Goal: Information Seeking & Learning: Learn about a topic

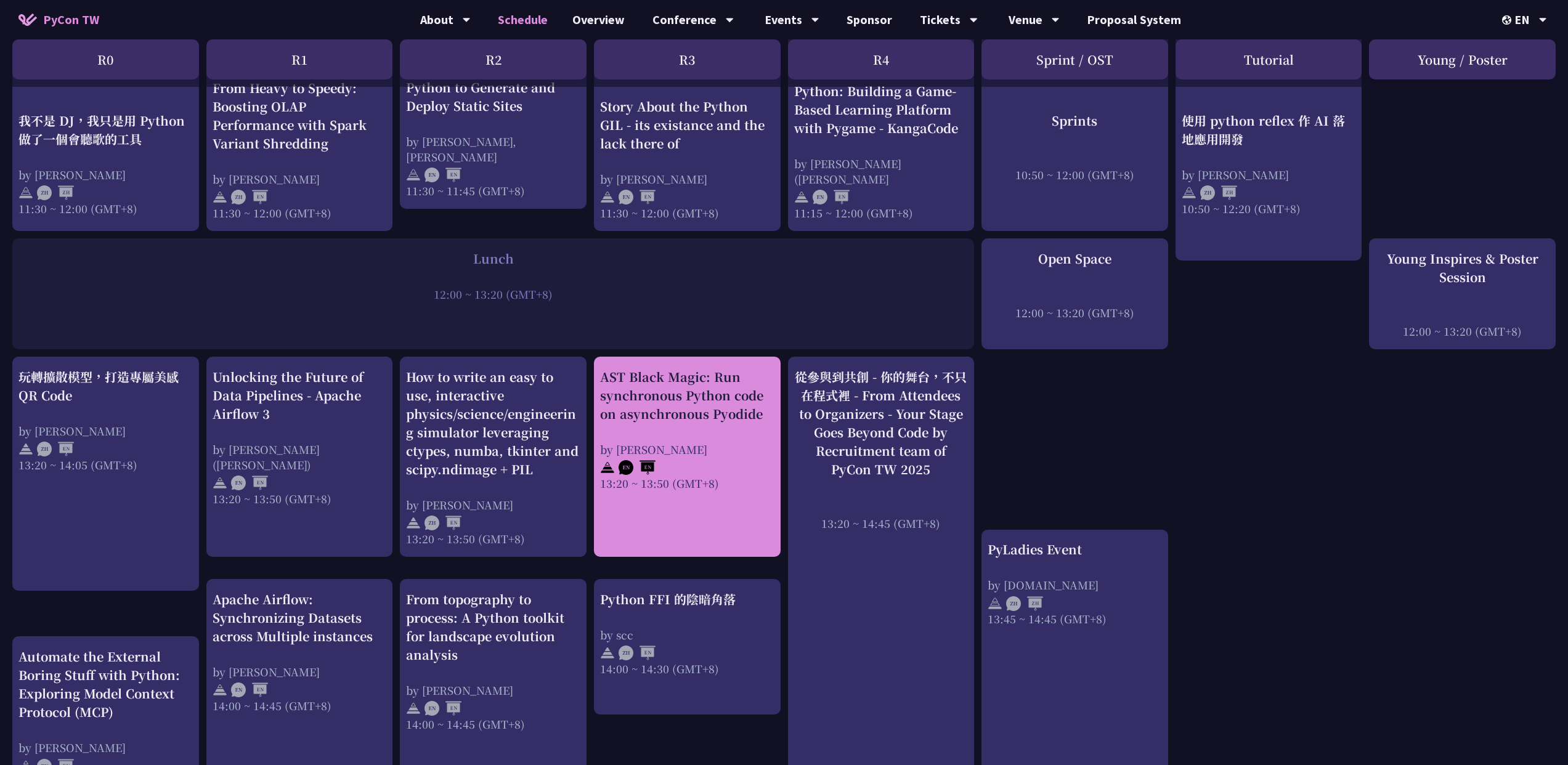
scroll to position [1123, 0]
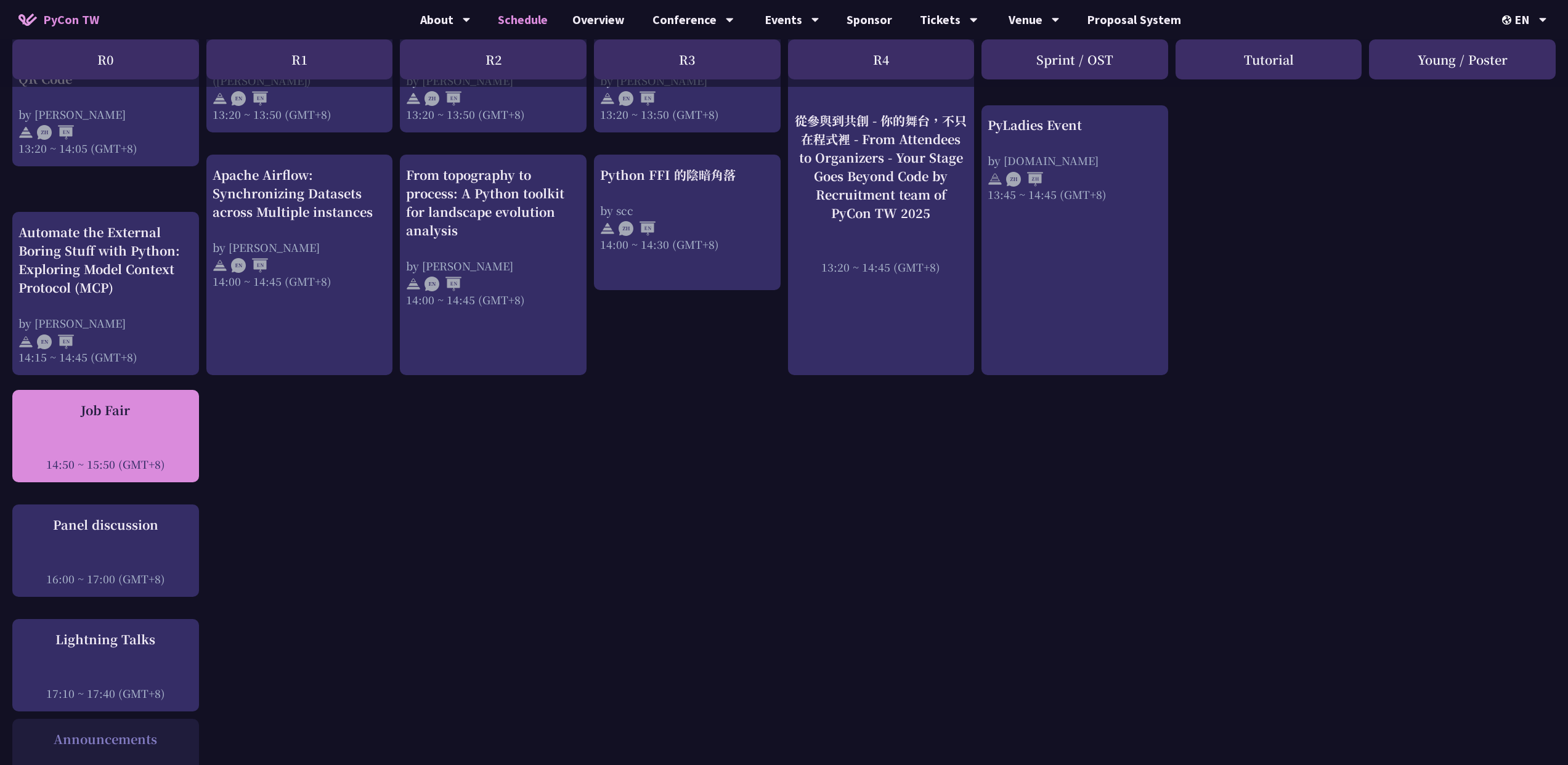
drag, startPoint x: 173, startPoint y: 445, endPoint x: 46, endPoint y: 443, distance: 127.0
click at [46, 457] on div "14:50 ~ 15:50 (GMT+8)" at bounding box center [105, 464] width 174 height 15
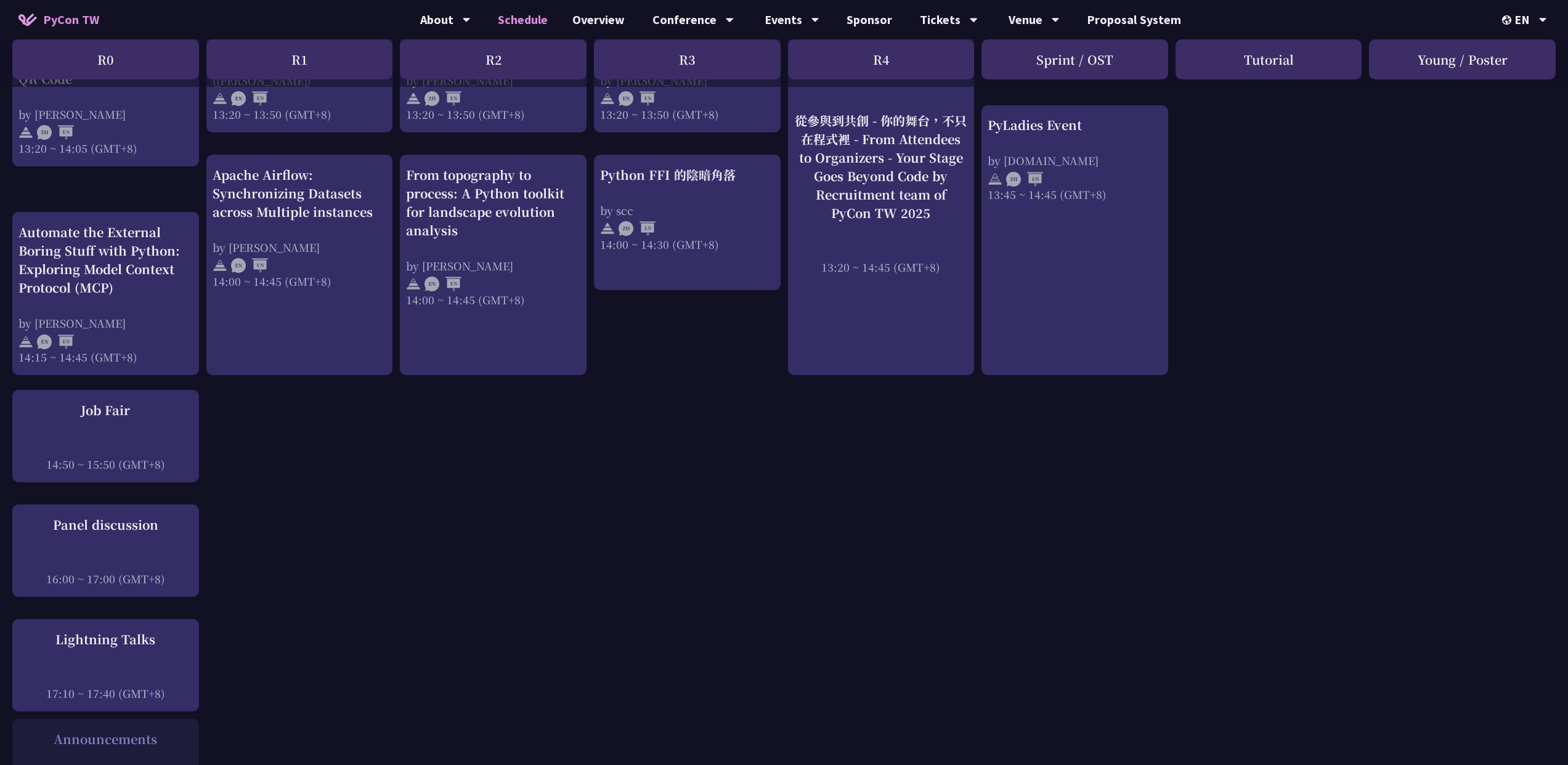
copy div "14:50 ~ 15:50 (GMT+8)"
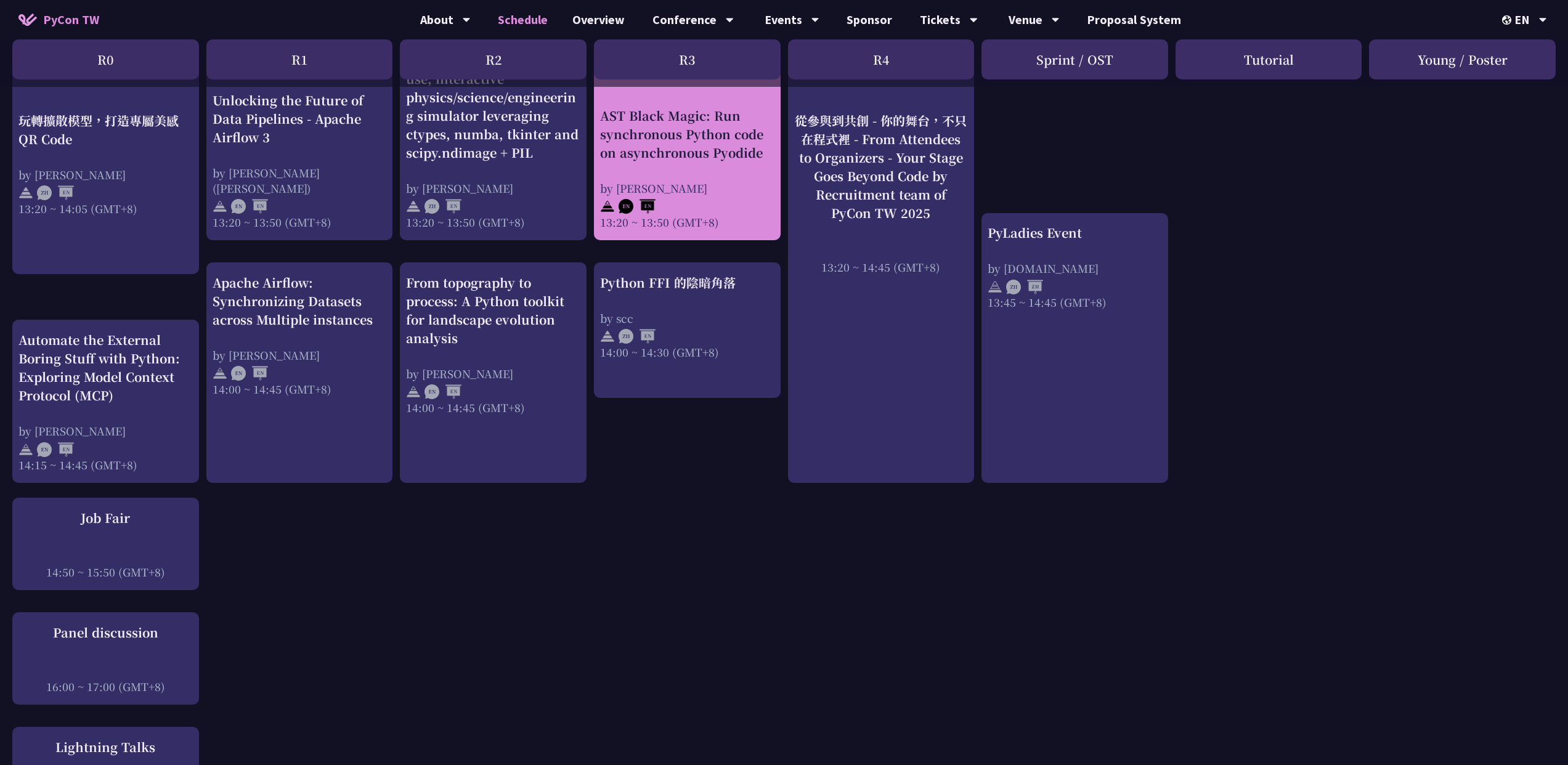
scroll to position [1000, 0]
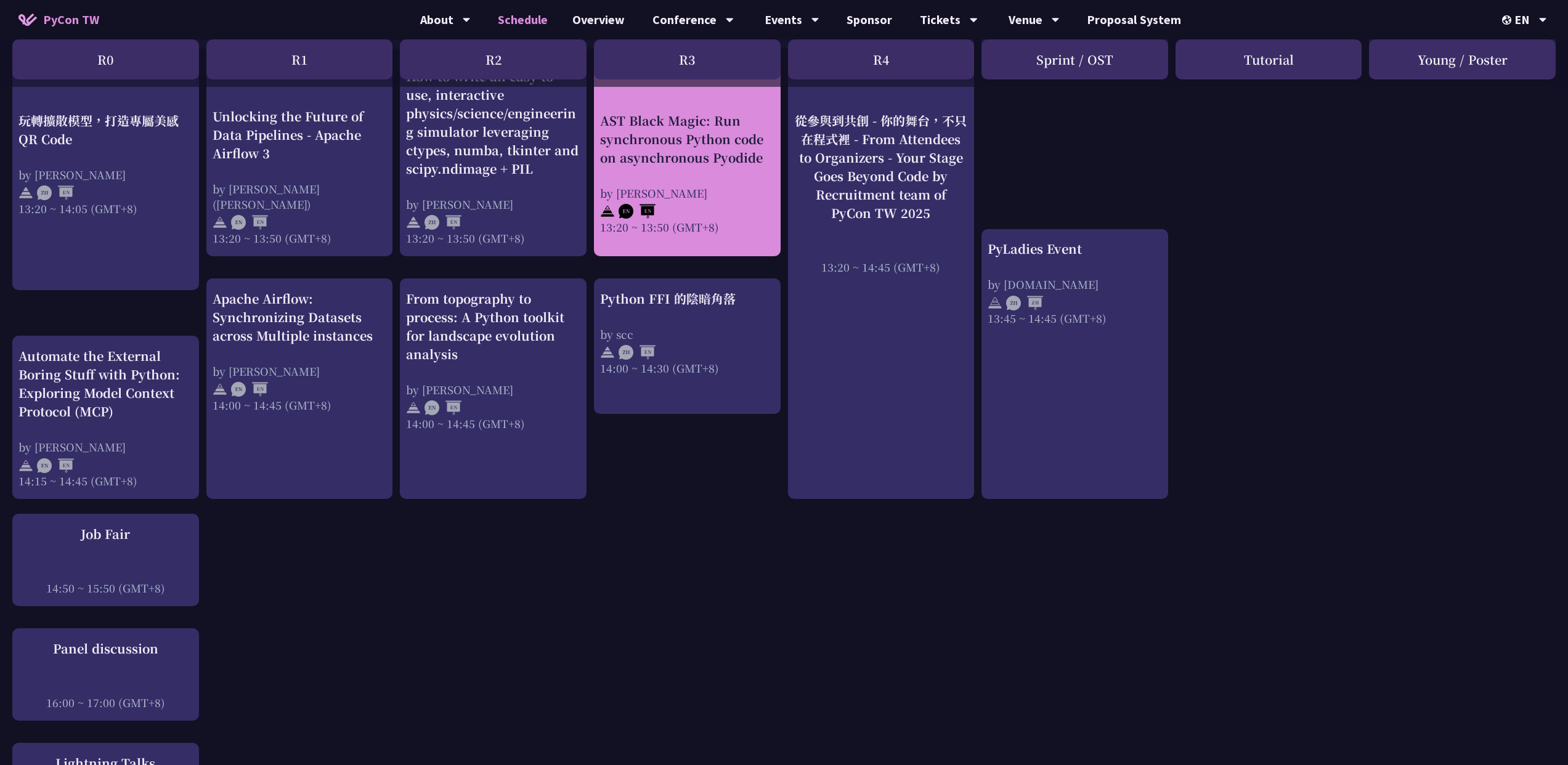
click at [682, 185] on div "by [PERSON_NAME]" at bounding box center [687, 193] width 174 height 15
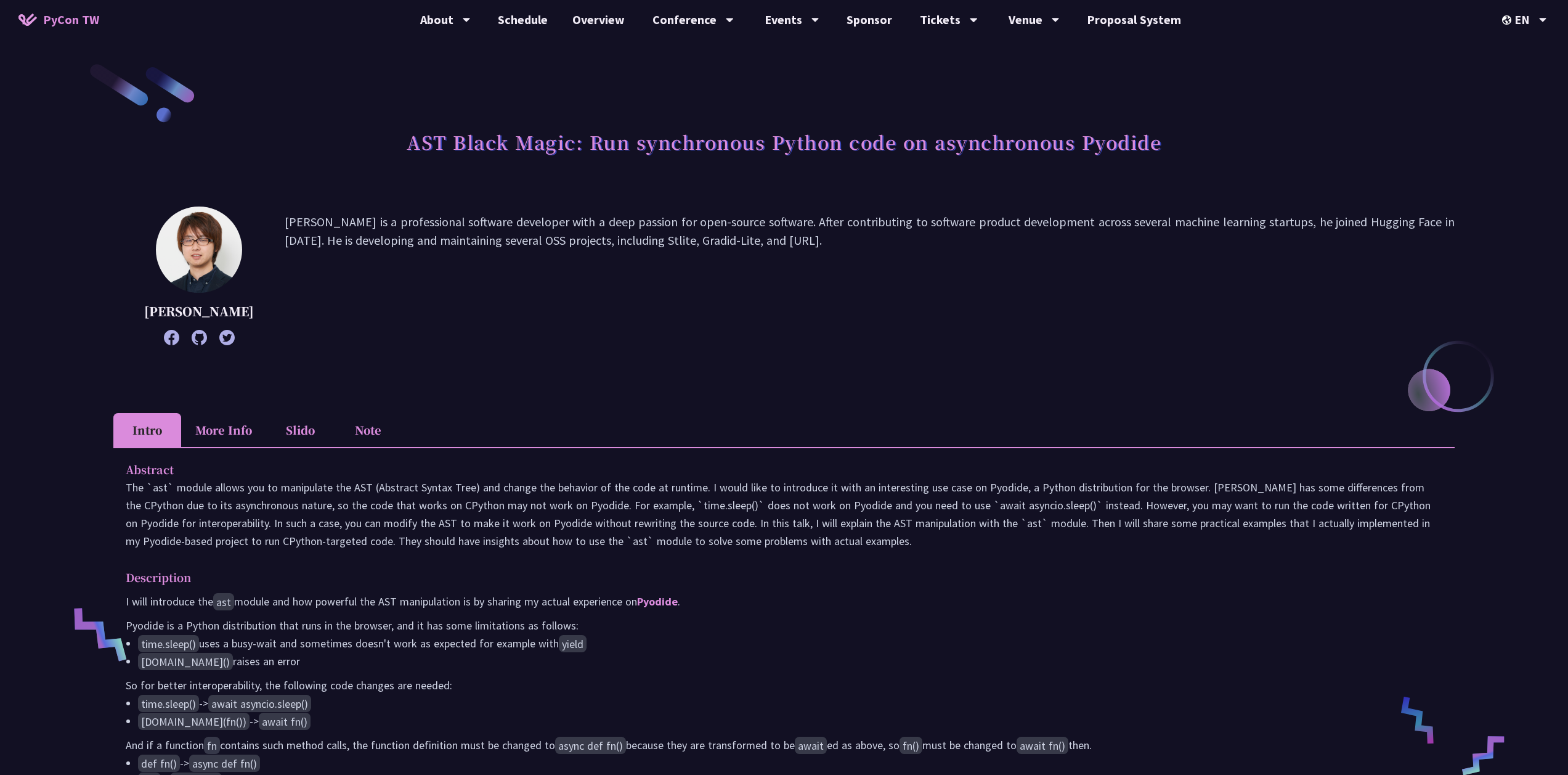
drag, startPoint x: 264, startPoint y: 220, endPoint x: 892, endPoint y: 244, distance: 628.5
click at [892, 244] on div "[PERSON_NAME] is a professional software developer with a deep passion for open…" at bounding box center [784, 276] width 1342 height 139
copy div "[PERSON_NAME] is a professional software developer with a deep passion for open…"
click at [1060, 265] on p "[PERSON_NAME] is a professional software developer with a deep passion for open…" at bounding box center [869, 276] width 1170 height 126
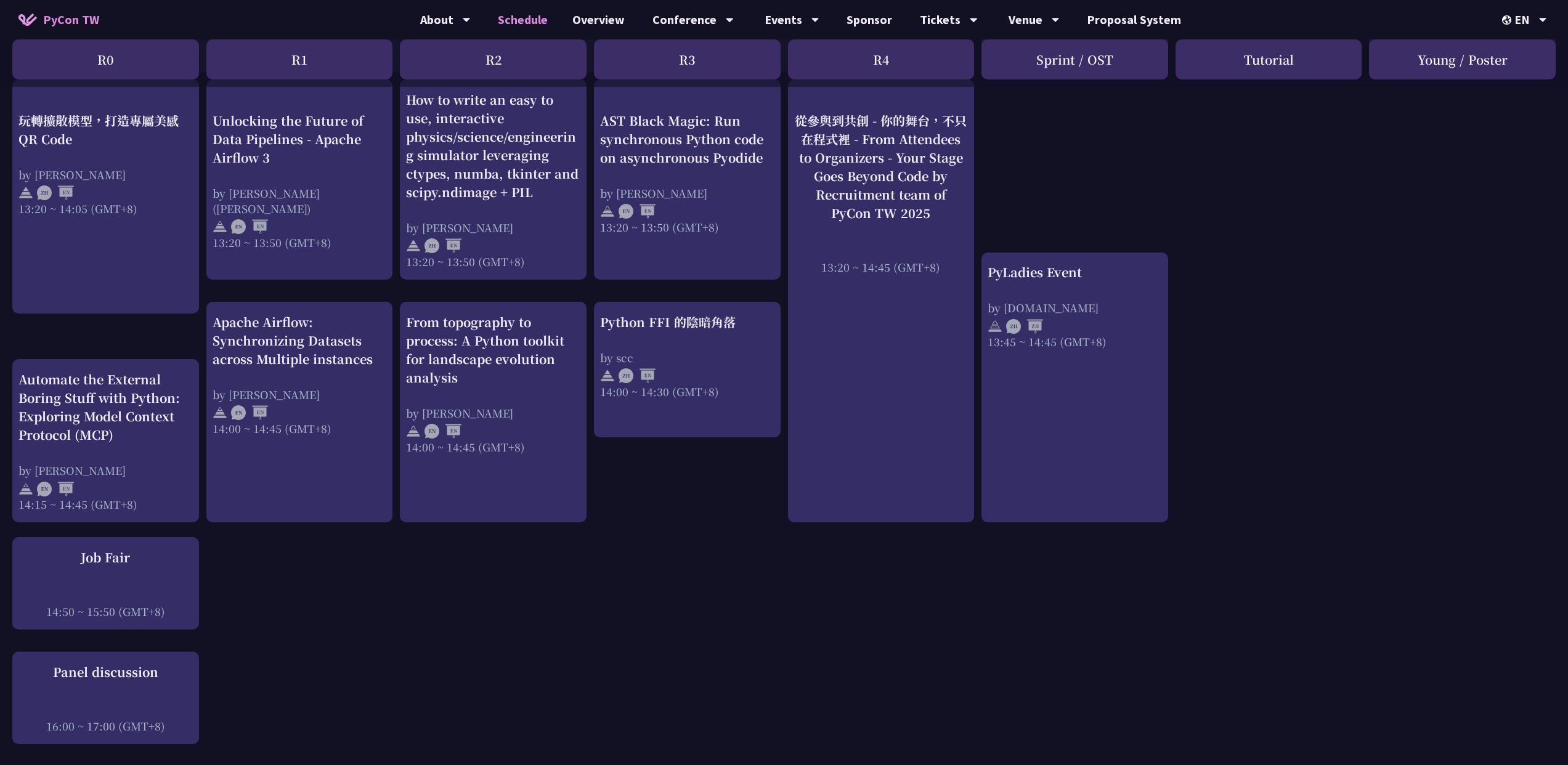
scroll to position [979, 0]
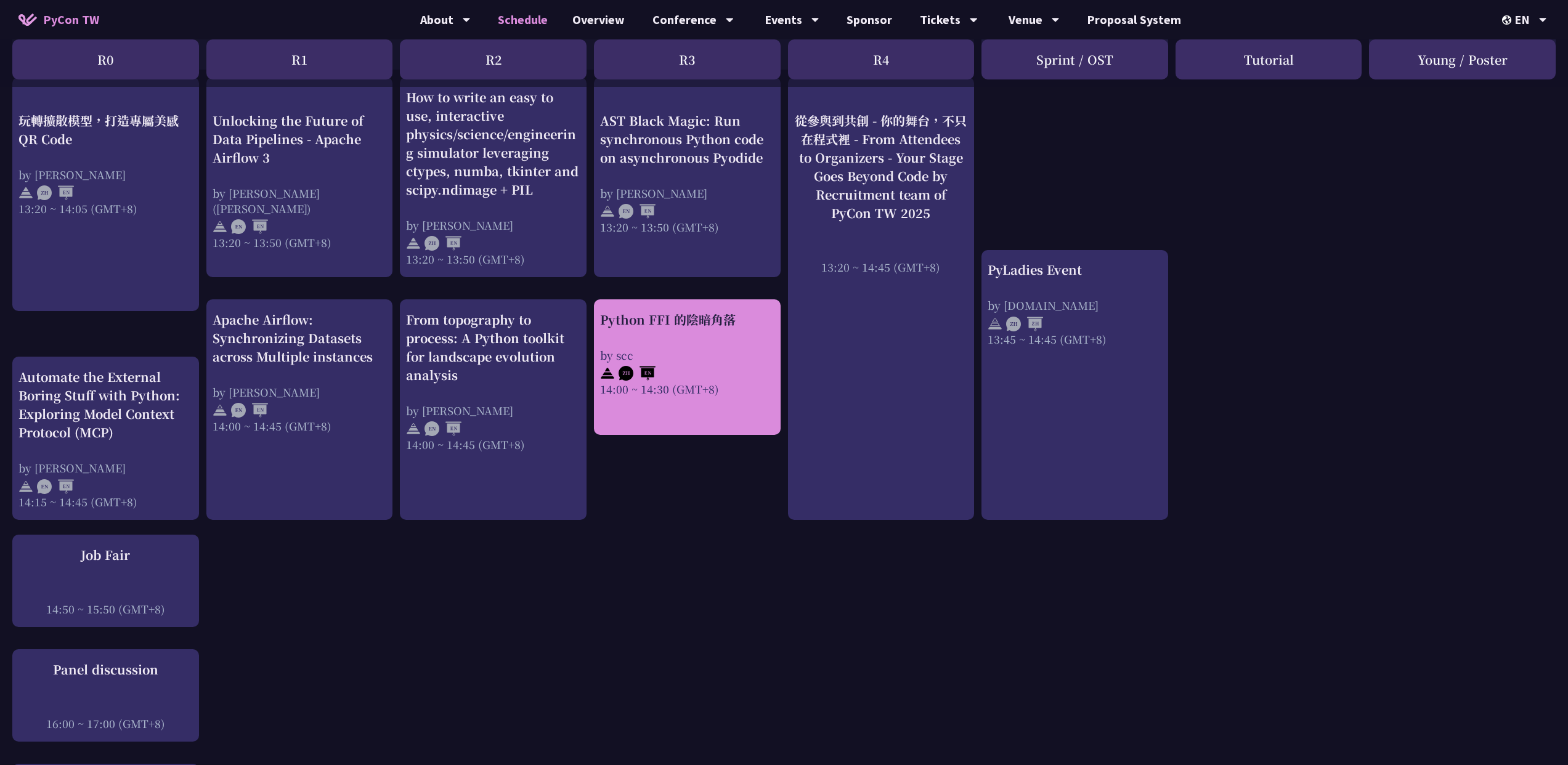
click at [691, 310] on div "Python FFI 的陰暗角落" at bounding box center [687, 319] width 174 height 18
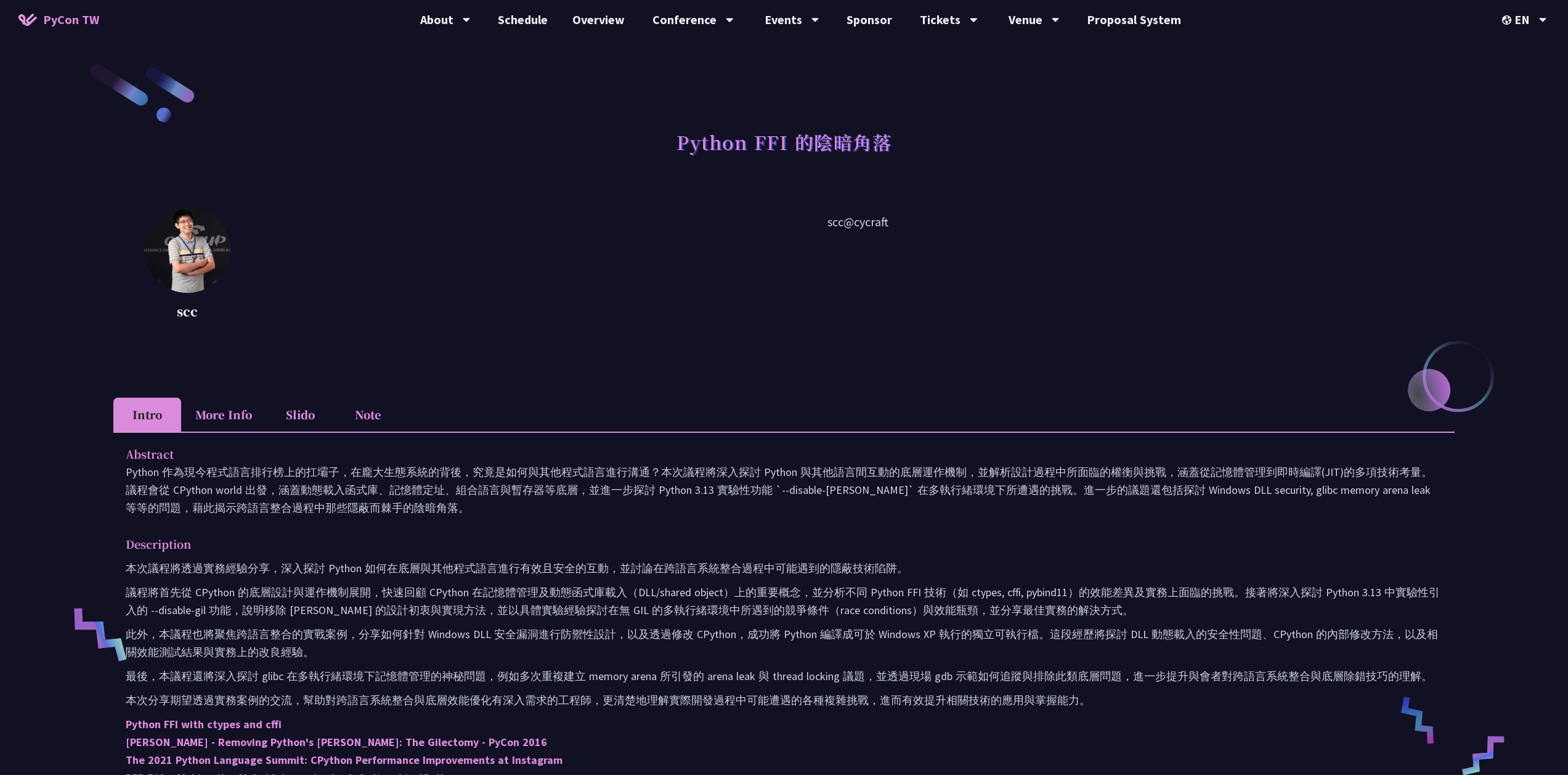
scroll to position [266, 0]
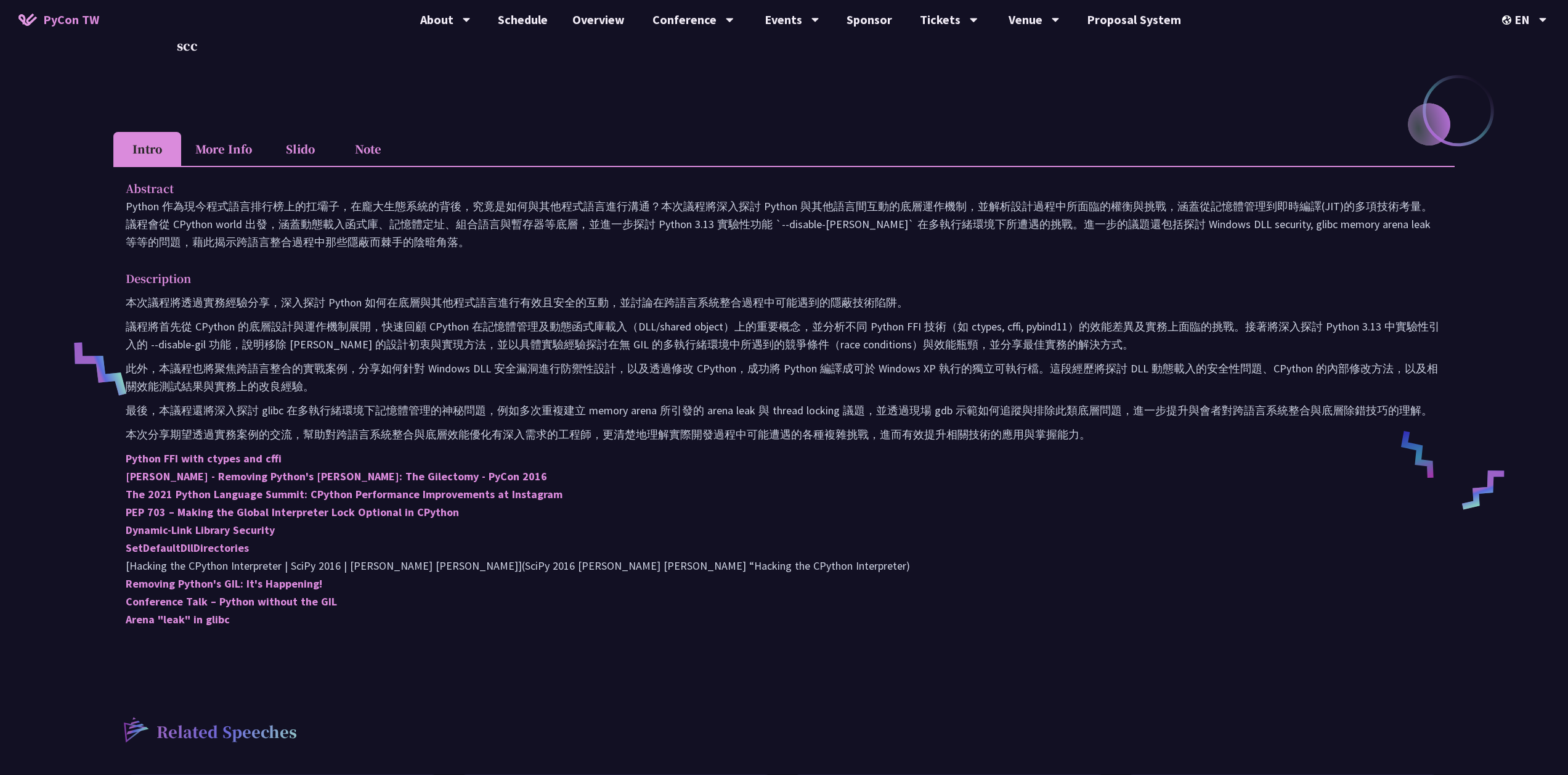
drag, startPoint x: 100, startPoint y: 202, endPoint x: 417, endPoint y: 240, distance: 319.3
click at [417, 240] on div "Python FFI 的陰暗角落 scc scc@cycraft Intro More Info Slido Note Abstract Descriptio…" at bounding box center [784, 414] width 1568 height 1362
click at [417, 240] on p "Python 作為現今程式語言排行榜上的扛壩子，在龐大生態系統的背後，究竟是如何與其他程式語言進行溝通？本次議程將深入探討 Python 與其他語言間互動的底…" at bounding box center [784, 225] width 1316 height 54
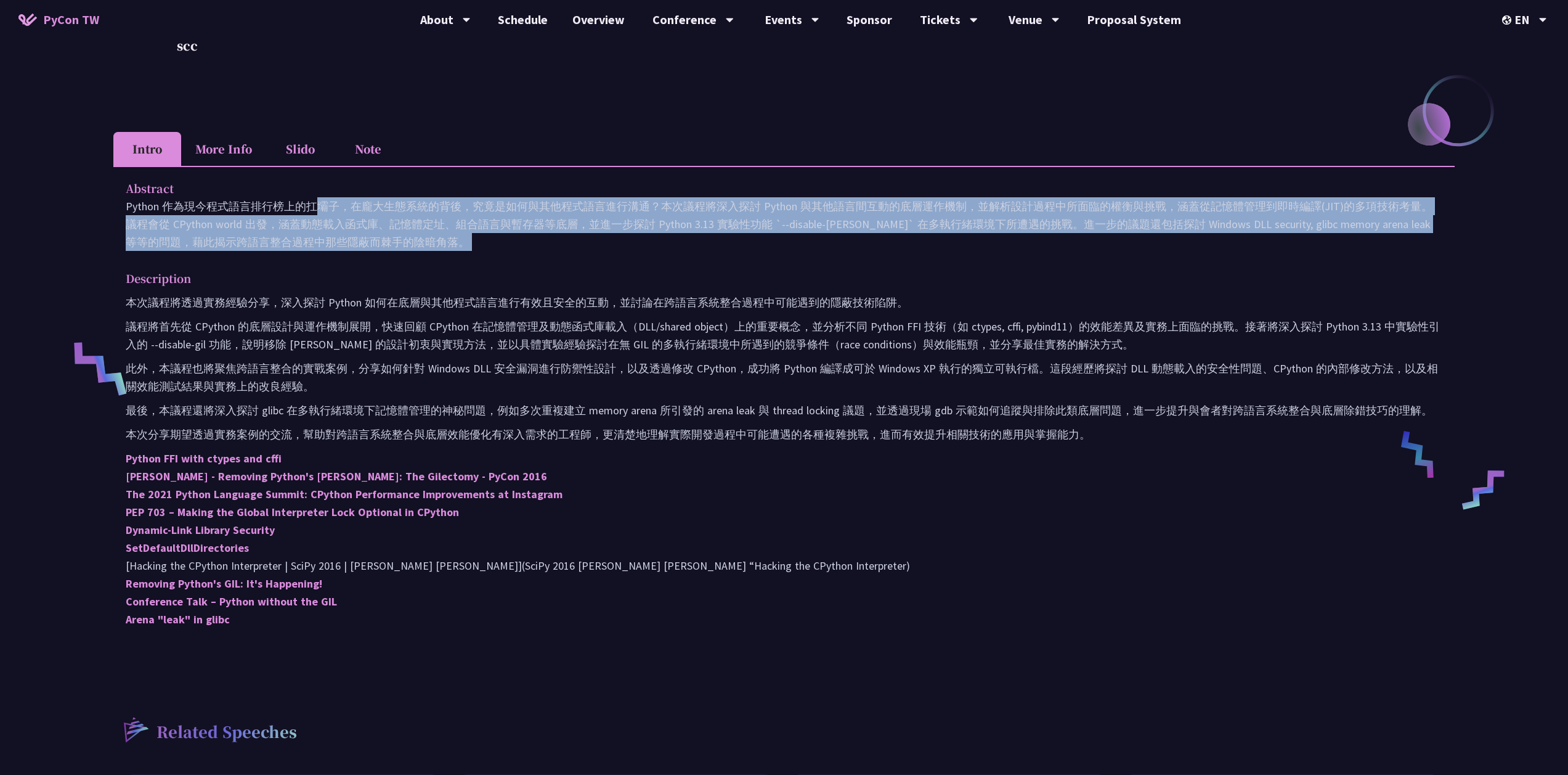
drag, startPoint x: 419, startPoint y: 251, endPoint x: 118, endPoint y: 209, distance: 303.9
click at [118, 209] on div "Abstract Python 作為現今程式語言排行榜上的扛壩子，在龐大生態系統的背後，究竟是如何與其他程式語言進行溝通？本次議程將深入探討 Python 與…" at bounding box center [784, 412] width 1342 height 493
copy div "Python 作為現今程式語言排行榜上的扛壩子，在龐大生態系統的背後，究竟是如何與其他程式語言進行溝通？本次議程將深入探討 Python 與其他語言間互動的底…"
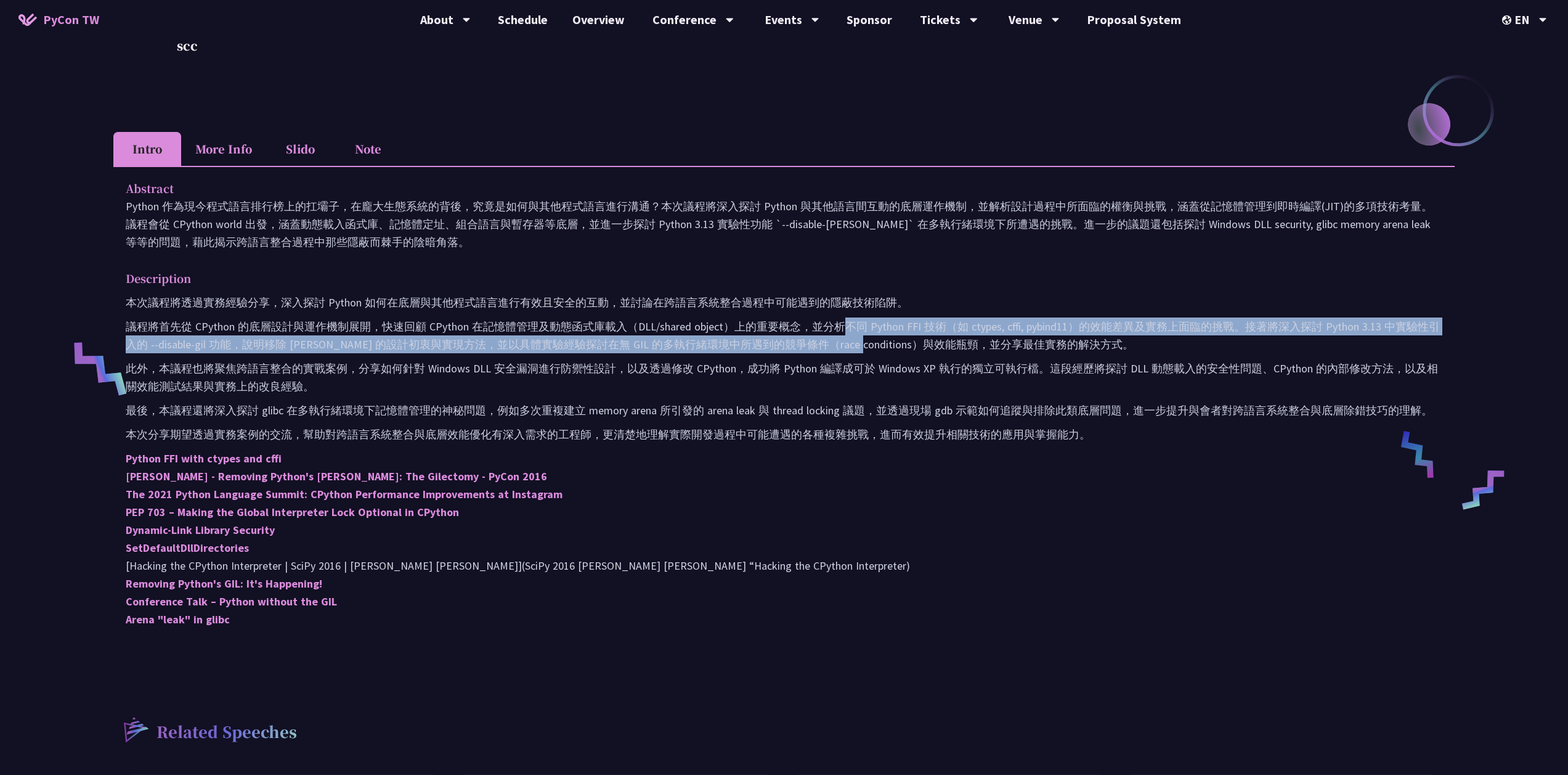
click at [845, 342] on p "議程將首先從 CPython 的底層設計與運作機制展開，快速回顧 CPython 在記憶體管理及動態函式庫載入（DLL/shared object）上的重要概…" at bounding box center [784, 334] width 1316 height 36
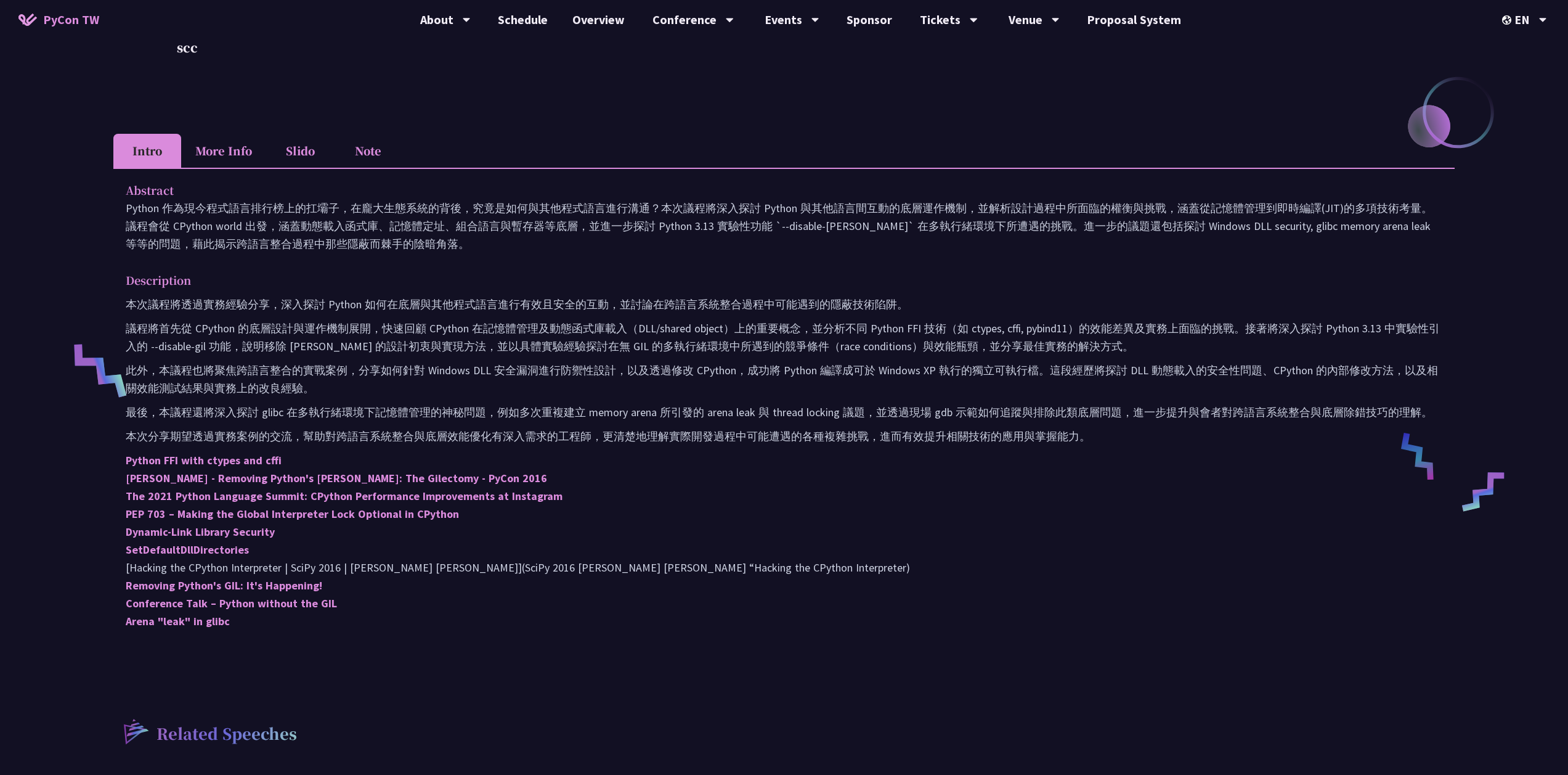
scroll to position [263, 0]
click at [839, 469] on p "Python FFI with ctypes and cffi [PERSON_NAME] - Removing Python's GIL: The Gile…" at bounding box center [784, 541] width 1316 height 178
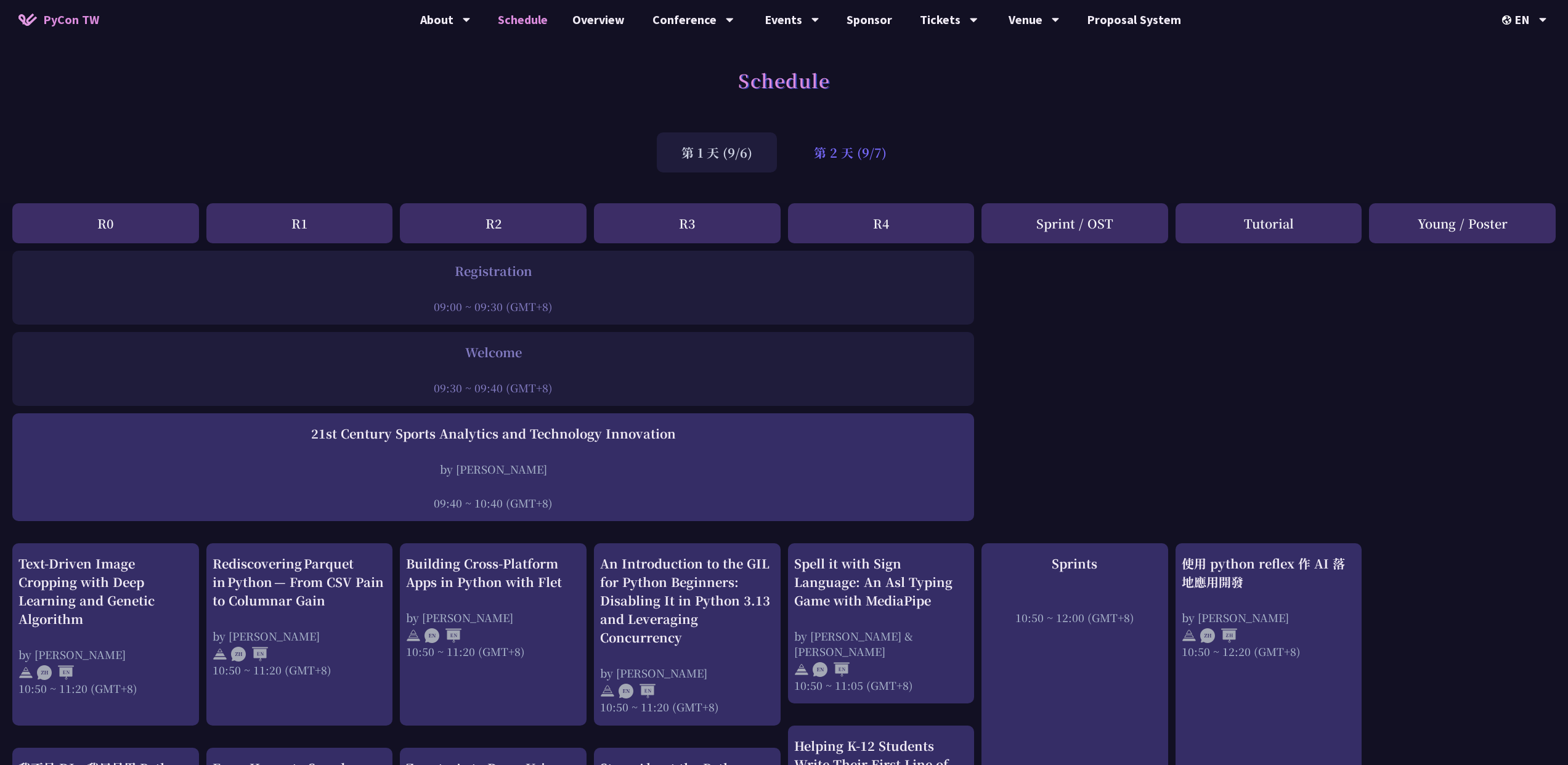
click at [845, 153] on div "第 2 天 (9/7)" at bounding box center [850, 152] width 122 height 40
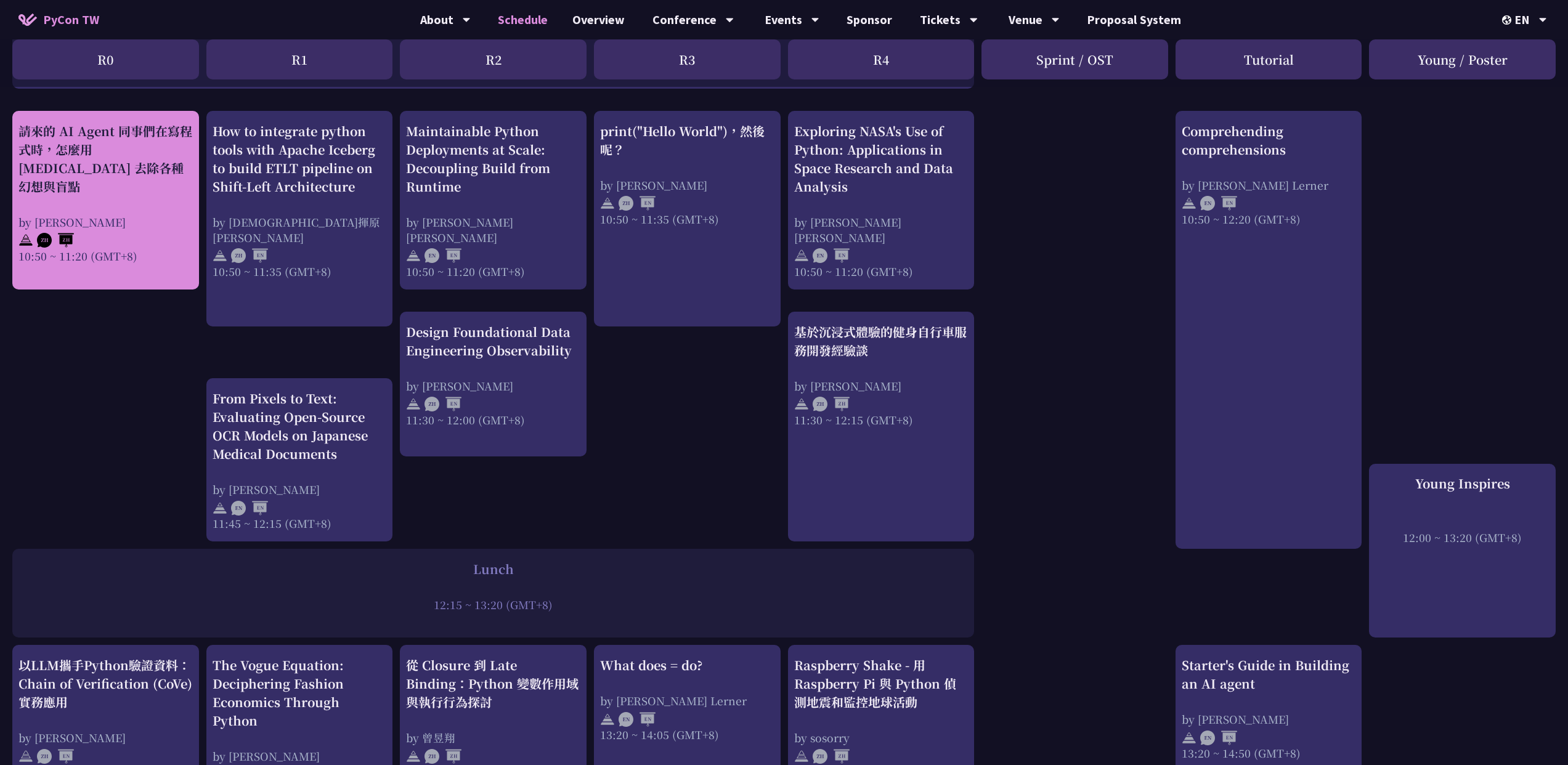
scroll to position [373, 0]
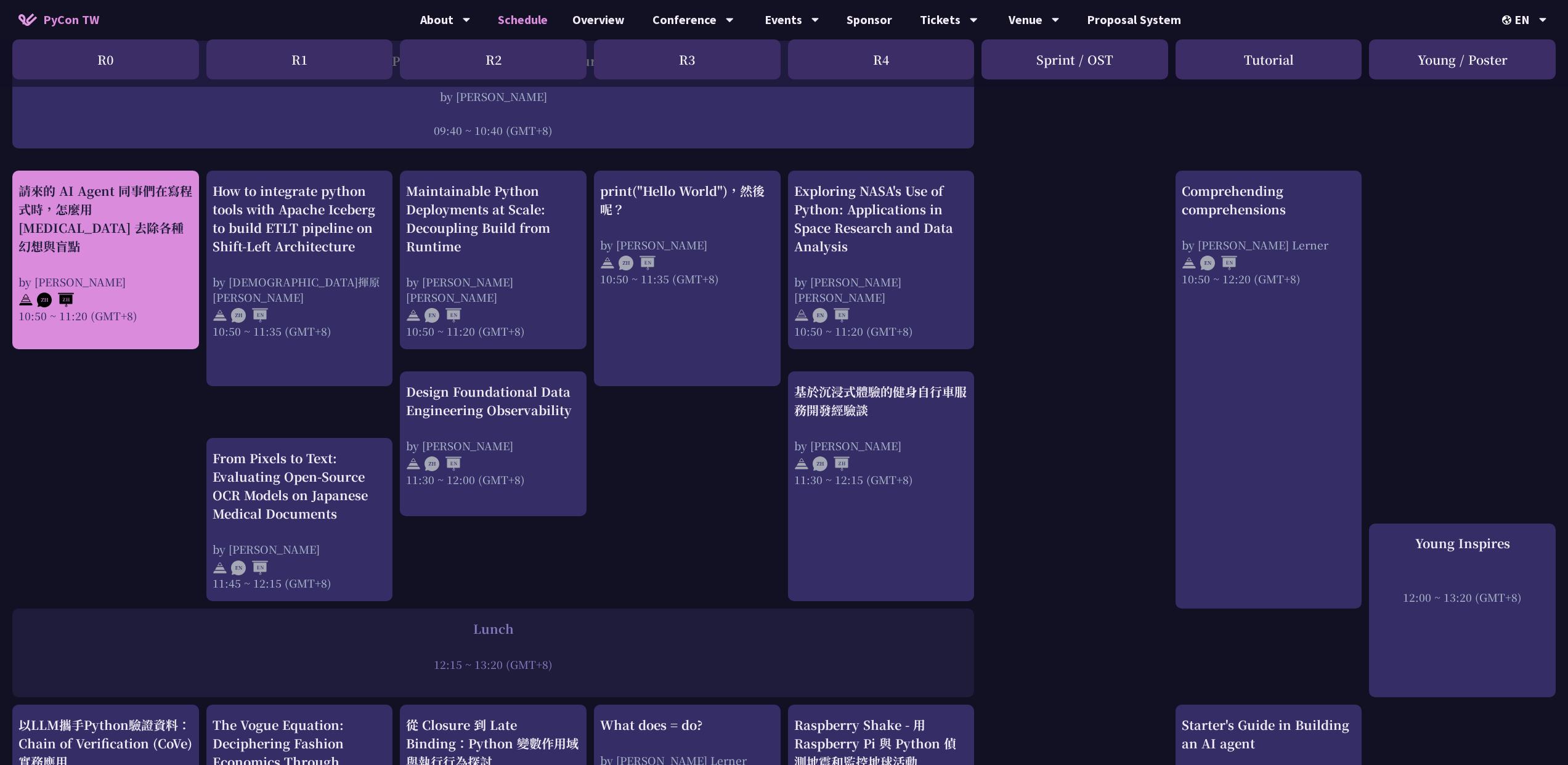
click at [155, 274] on div "by [PERSON_NAME]" at bounding box center [105, 281] width 174 height 15
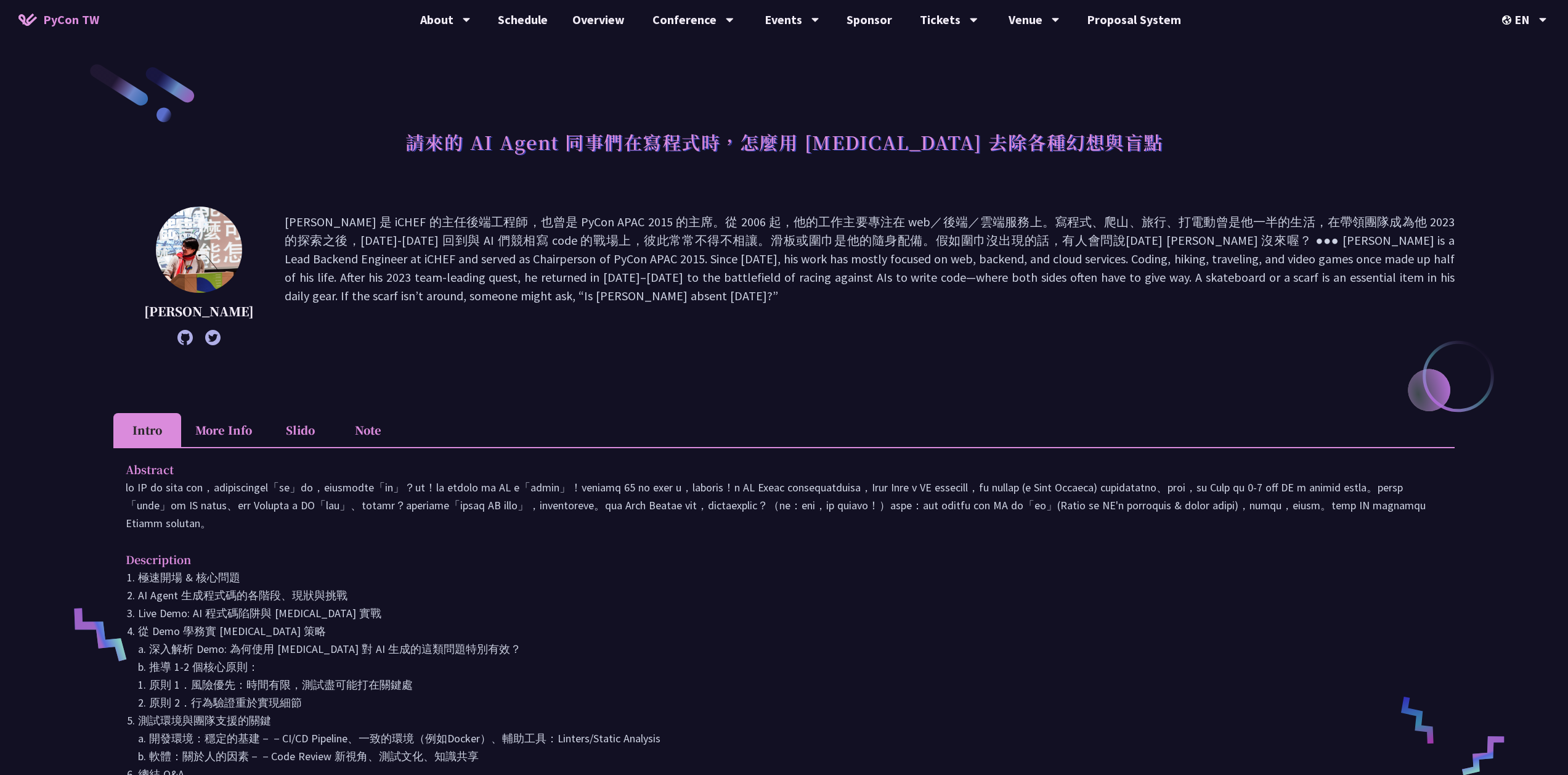
click at [722, 388] on div "請來的 AI Agent 同事們在寫程式時，怎麼用 [MEDICAL_DATA] 去除各種幻想與盲點 [PERSON_NAME] Intro More Inf…" at bounding box center [784, 626] width 1342 height 1128
drag, startPoint x: 264, startPoint y: 225, endPoint x: 569, endPoint y: 229, distance: 305.0
click at [569, 229] on p at bounding box center [869, 276] width 1170 height 126
click at [615, 225] on p at bounding box center [869, 276] width 1170 height 126
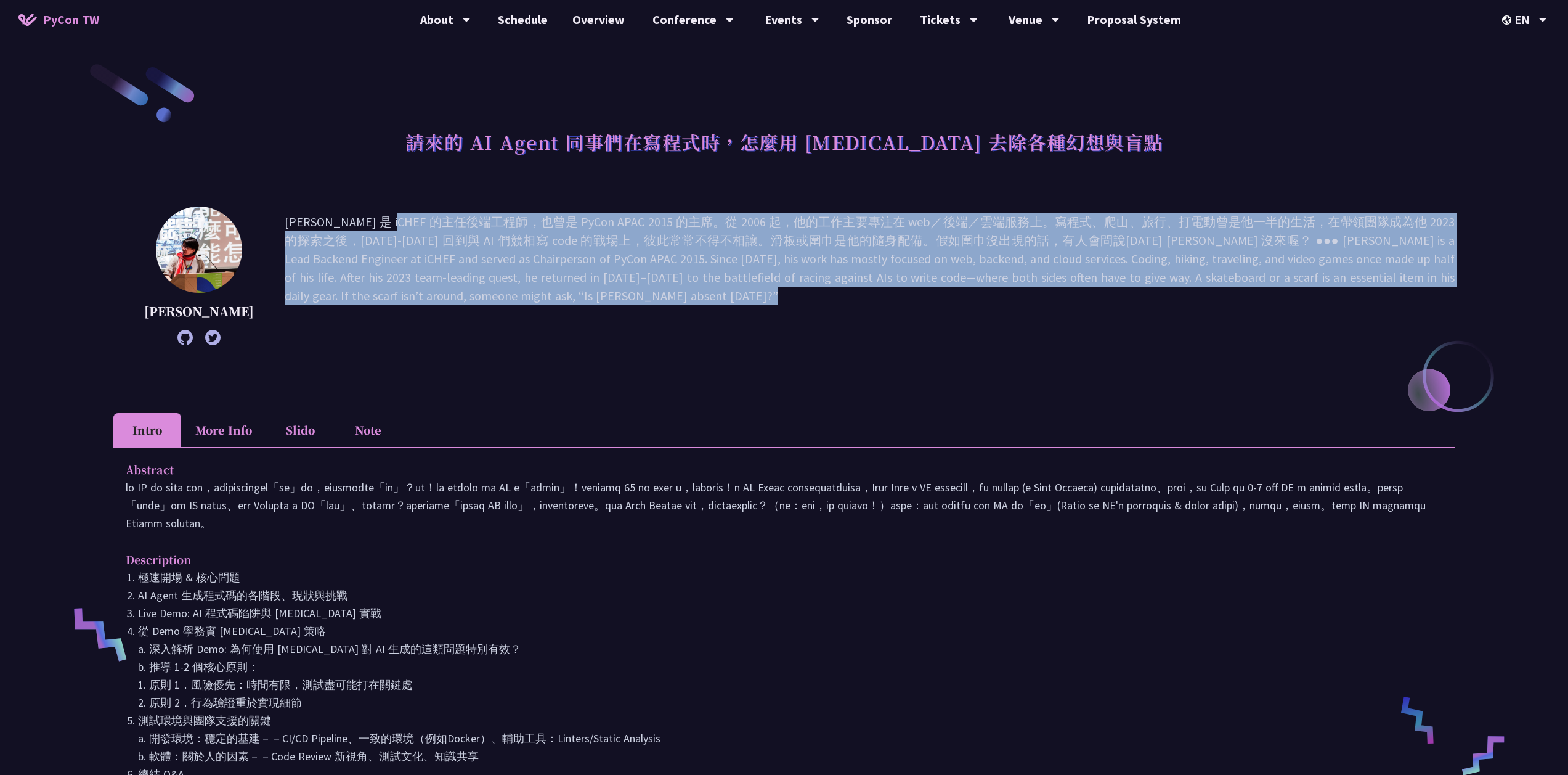
click at [615, 225] on p at bounding box center [869, 276] width 1170 height 126
click at [635, 295] on p at bounding box center [869, 276] width 1170 height 126
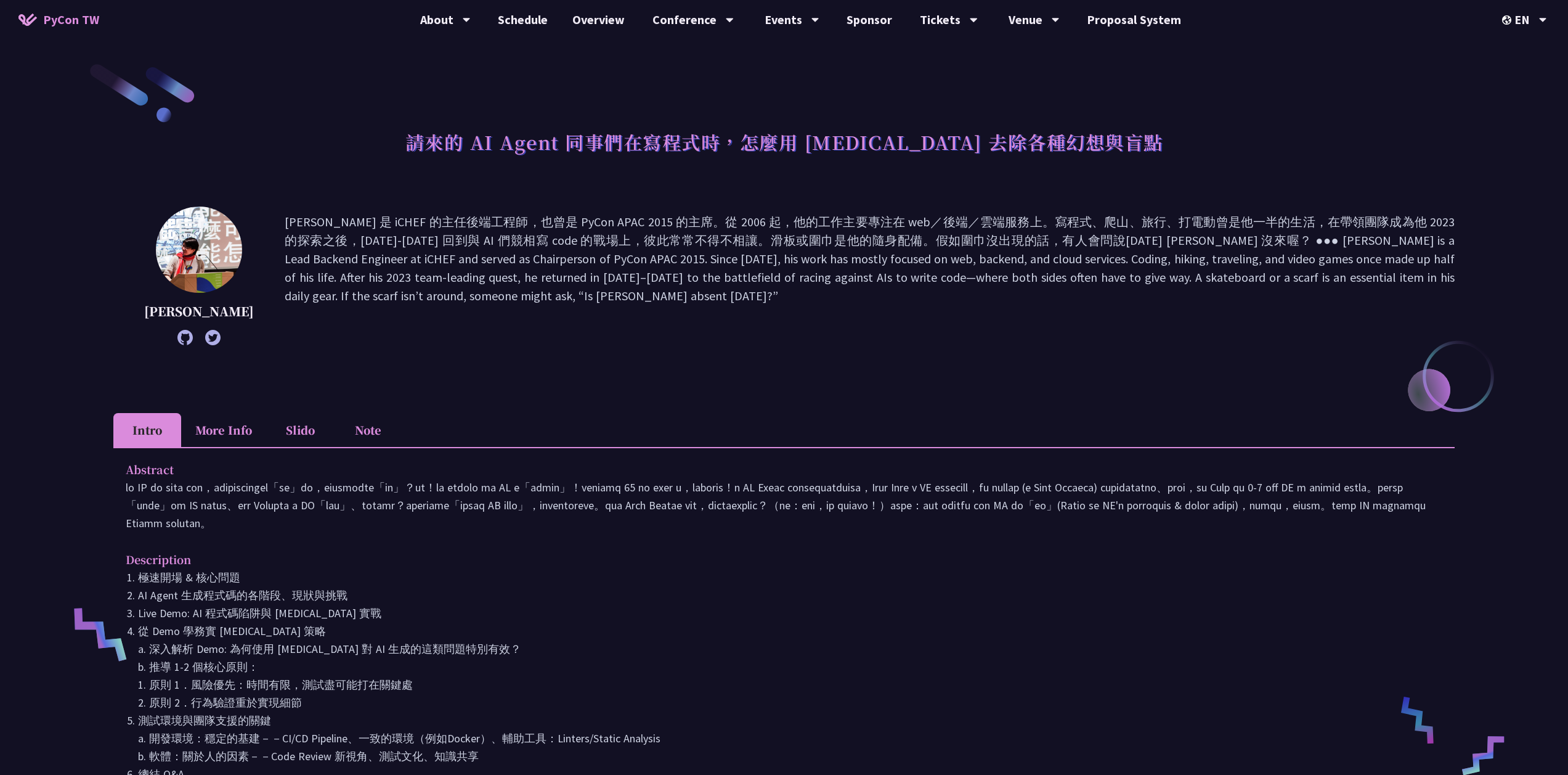
click at [401, 235] on p at bounding box center [869, 276] width 1170 height 126
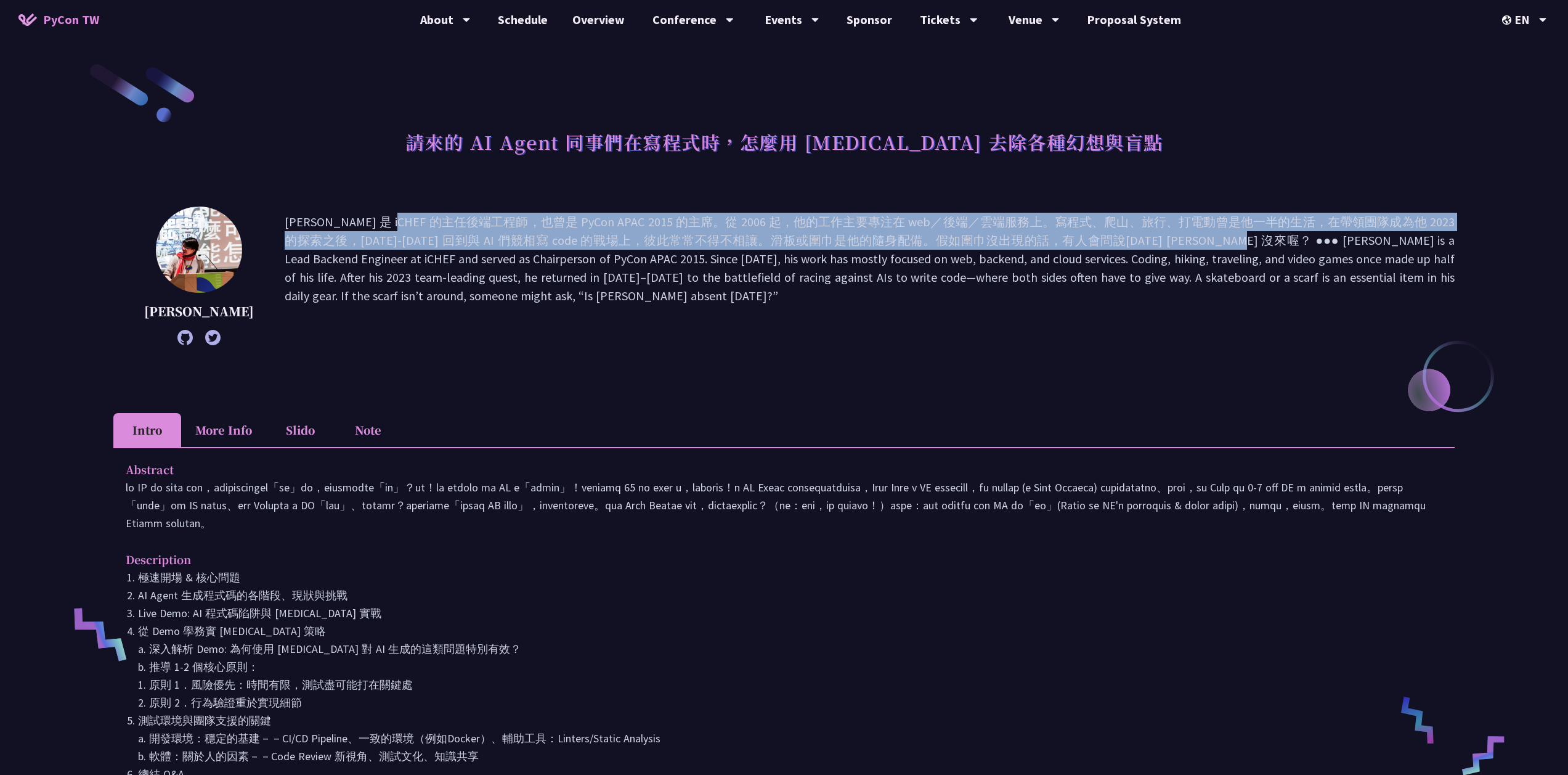
drag, startPoint x: 255, startPoint y: 216, endPoint x: 1119, endPoint y: 235, distance: 864.2
click at [1119, 235] on div "[PERSON_NAME]" at bounding box center [784, 276] width 1342 height 139
copy p "[PERSON_NAME] 是 iCHEF 的主任後端工程師，也曾是 PyCon APAC 2015 的主席。從 2006 起，他的工作主要專注在 web／後…"
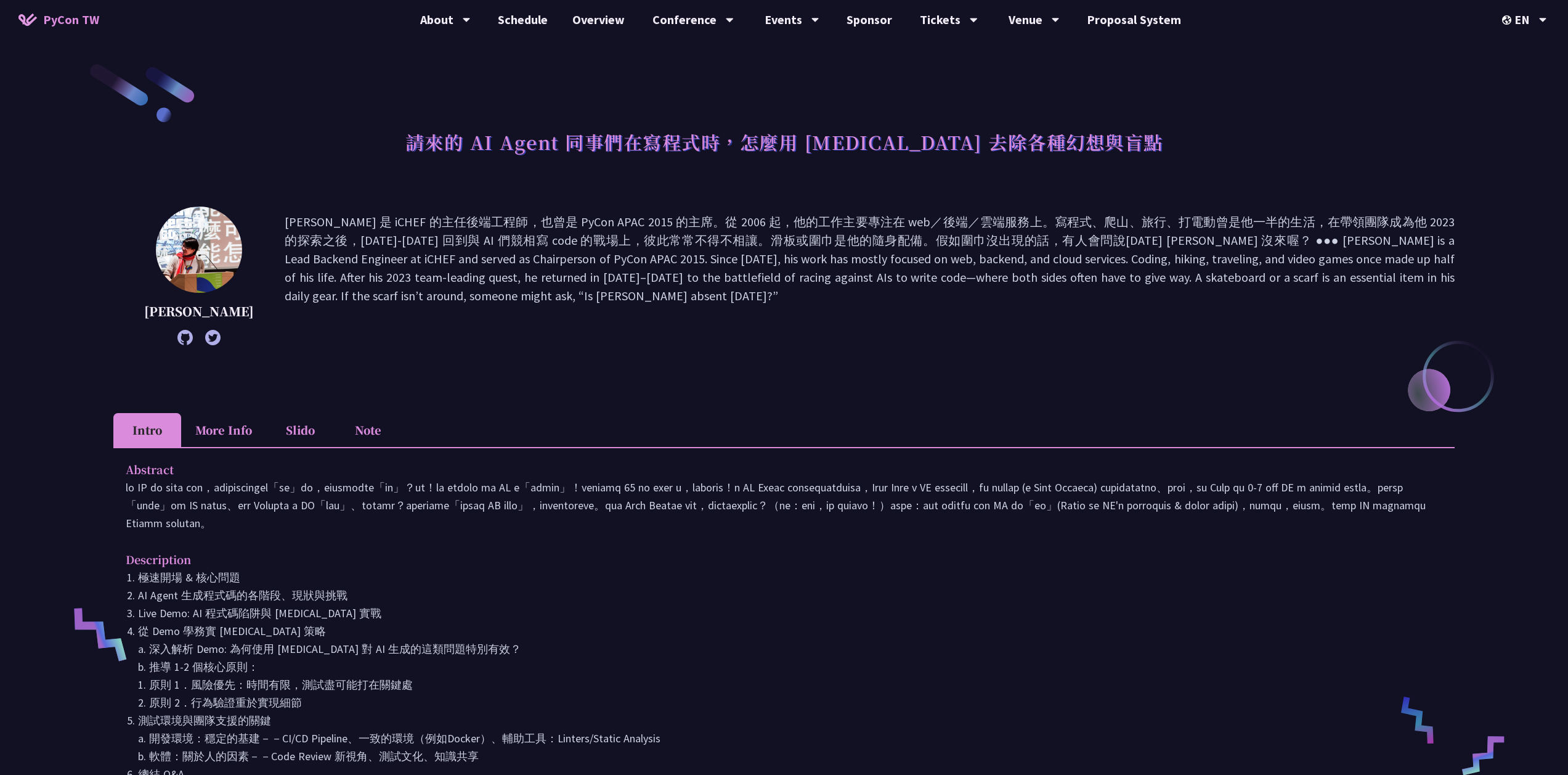
click at [1266, 274] on p at bounding box center [869, 276] width 1170 height 126
